Goal: Task Accomplishment & Management: Use online tool/utility

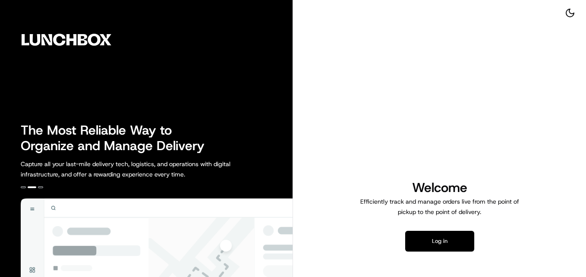
click at [427, 238] on button "Log in" at bounding box center [439, 241] width 69 height 21
